Goal: Task Accomplishment & Management: Manage account settings

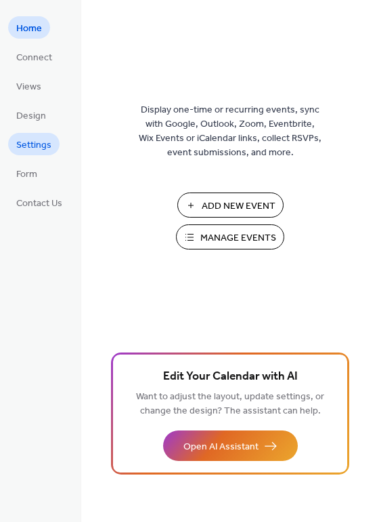
click at [41, 146] on span "Settings" at bounding box center [33, 145] width 35 height 14
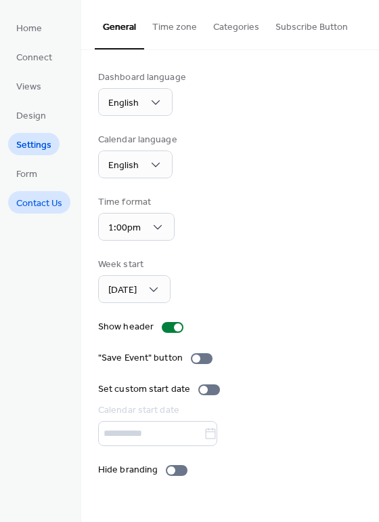
click at [52, 204] on span "Contact Us" at bounding box center [39, 204] width 46 height 14
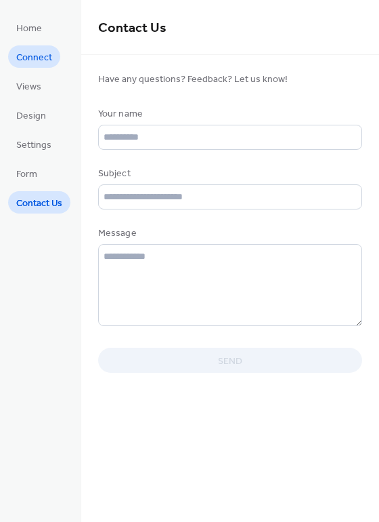
click at [46, 53] on span "Connect" at bounding box center [34, 58] width 36 height 14
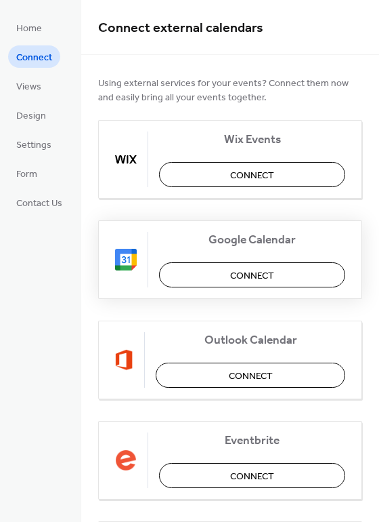
click at [279, 279] on button "Connect" at bounding box center [252, 274] width 186 height 25
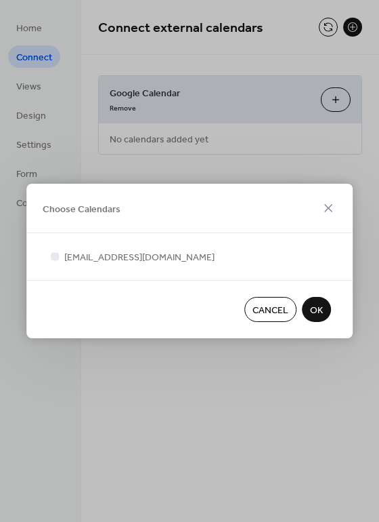
click at [323, 312] on button "OK" at bounding box center [316, 309] width 29 height 25
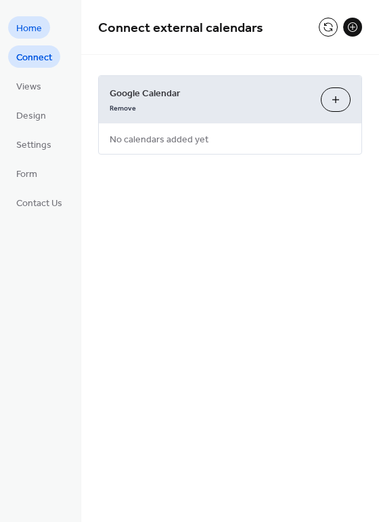
click at [20, 28] on span "Home" at bounding box center [29, 29] width 26 height 14
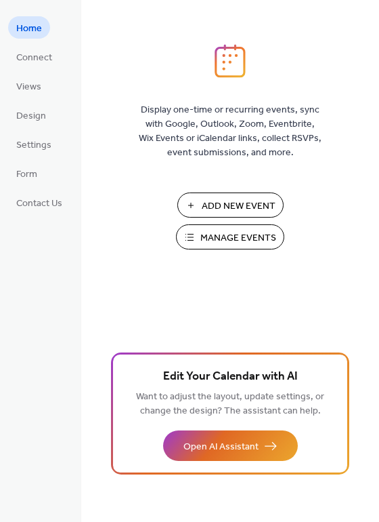
click at [241, 231] on span "Manage Events" at bounding box center [239, 238] width 76 height 14
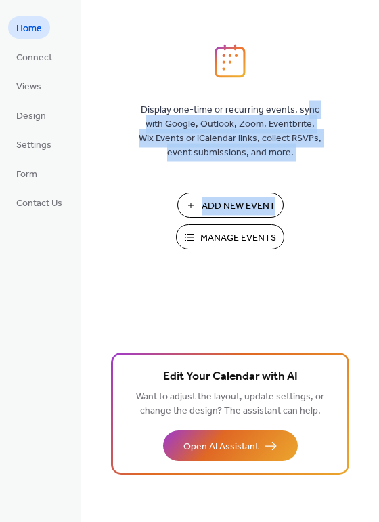
drag, startPoint x: 308, startPoint y: 96, endPoint x: 324, endPoint y: 173, distance: 78.3
click at [324, 183] on div "Display one-time or recurring events, sync with Google, Outlook, Zoom, Eventbri…" at bounding box center [230, 283] width 298 height 478
click at [335, 59] on div "Display one-time or recurring events, sync with Google, Outlook, Zoom, Eventbri…" at bounding box center [230, 283] width 298 height 478
